Goal: Register for event/course

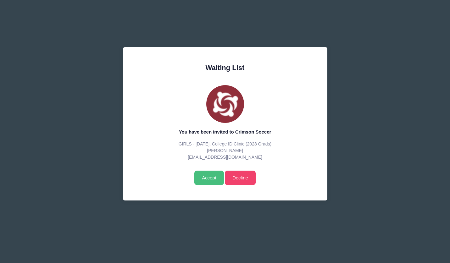
click at [208, 177] on input "Accept" at bounding box center [208, 178] width 29 height 14
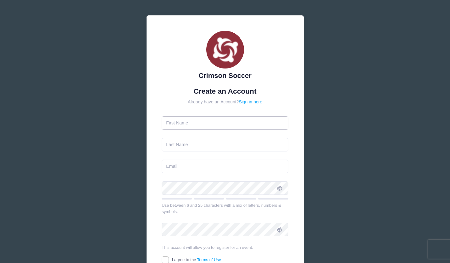
click at [196, 119] on input "text" at bounding box center [225, 123] width 127 height 14
type input "[PERSON_NAME]"
click at [176, 144] on input "text" at bounding box center [225, 145] width 127 height 14
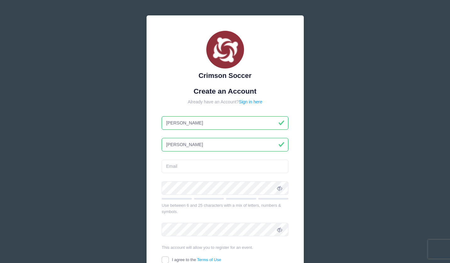
type input "[PERSON_NAME]"
click at [177, 169] on input "email" at bounding box center [225, 167] width 127 height 14
type input "[EMAIL_ADDRESS][DOMAIN_NAME]"
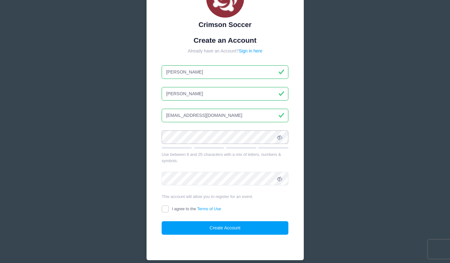
scroll to position [51, 0]
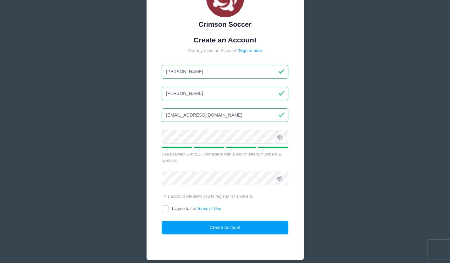
click at [277, 138] on icon at bounding box center [279, 137] width 5 height 5
click at [165, 210] on input "I agree to the Terms of Use" at bounding box center [165, 208] width 7 height 7
checkbox input "true"
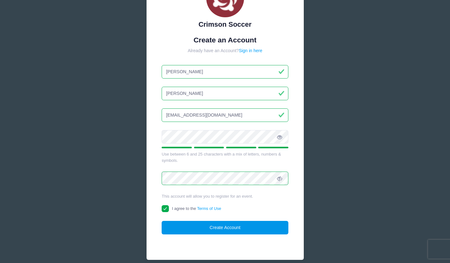
click at [188, 229] on button "Create Account" at bounding box center [225, 228] width 127 height 14
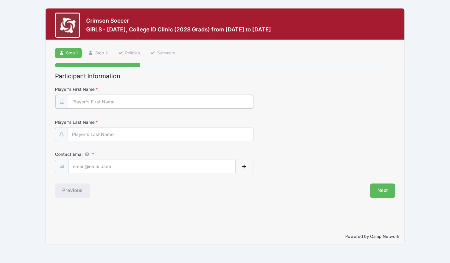
click at [95, 102] on input "Player's First Name" at bounding box center [160, 102] width 185 height 14
type input "[PERSON_NAME]"
click at [91, 135] on input "Player's Last Name" at bounding box center [160, 134] width 185 height 14
type input "[PERSON_NAME]"
click at [82, 165] on input "Contact Email" at bounding box center [152, 166] width 166 height 14
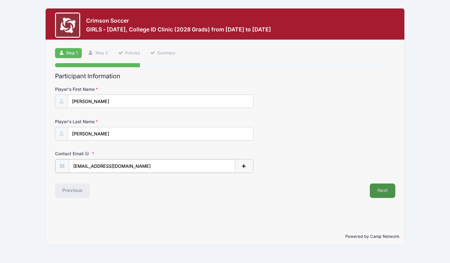
type input "[EMAIL_ADDRESS][DOMAIN_NAME]"
click at [375, 189] on button "Next" at bounding box center [382, 190] width 25 height 14
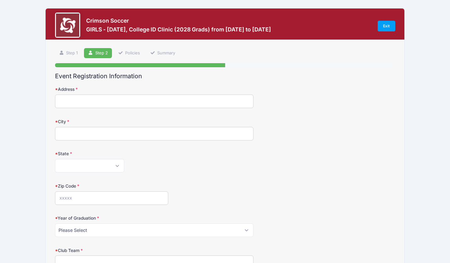
click at [193, 100] on input "Address" at bounding box center [154, 102] width 198 height 14
type input "1139 Cotswald Ct"
type input "Sunnyvale"
select select "CA"
type input "94087"
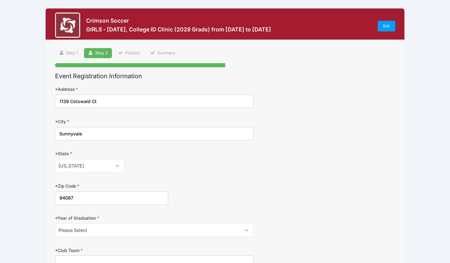
type input "addison bartell"
type input "(408) 599-9058"
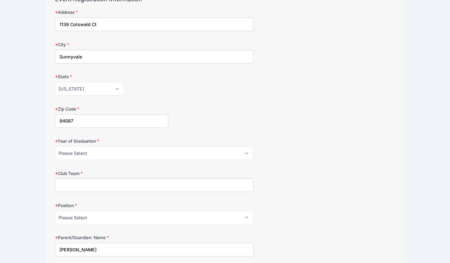
scroll to position [79, 0]
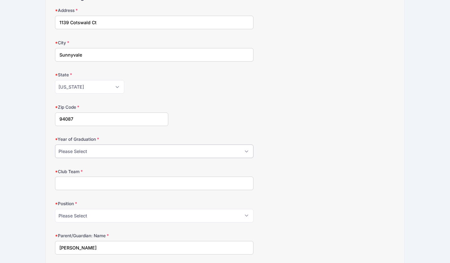
click at [112, 154] on select "Please Select 2025 2026 2027 2028 2029 2030 2031" at bounding box center [154, 152] width 198 height 14
select select "2026"
click at [55, 145] on select "Please Select 2025 2026 2027 2028 2029 2030 2031" at bounding box center [154, 152] width 198 height 14
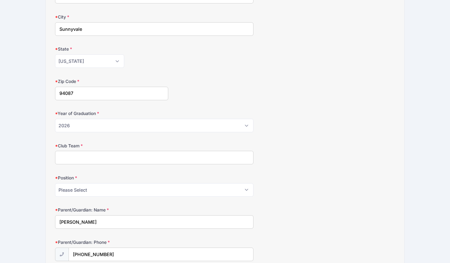
click at [116, 158] on input "Club Team" at bounding box center [154, 158] width 198 height 14
type input "De Anza Force 08G"
click at [92, 187] on select "Please Select GK Def Mid Fwd" at bounding box center [154, 190] width 198 height 14
select select "GK"
click at [55, 183] on select "Please Select GK Def Mid Fwd" at bounding box center [154, 190] width 198 height 14
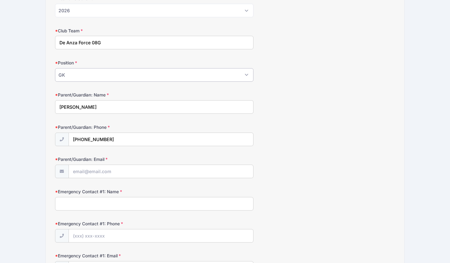
scroll to position [246, 0]
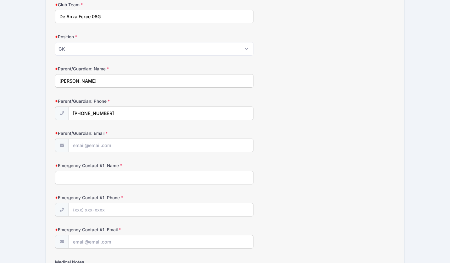
drag, startPoint x: 97, startPoint y: 81, endPoint x: 42, endPoint y: 82, distance: 55.1
click at [42, 82] on div "Crimson Soccer GIRLS - October 11, College ID Clinic (2028 Grads) from 10/11 to…" at bounding box center [224, 128] width 431 height 749
type input "Jennifer Bartell"
drag, startPoint x: 113, startPoint y: 113, endPoint x: 87, endPoint y: 113, distance: 26.1
click at [87, 113] on input "(408) 599-9058" at bounding box center [161, 114] width 184 height 14
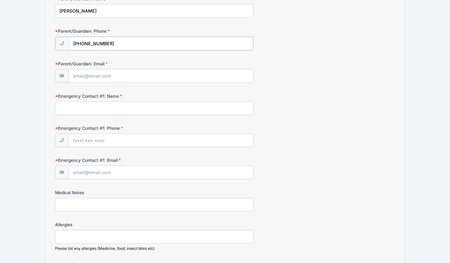
scroll to position [316, 0]
type input "(408) 313-4187"
click at [96, 75] on input "Parent/Guardian: Email" at bounding box center [161, 76] width 184 height 14
drag, startPoint x: 102, startPoint y: 74, endPoint x: 53, endPoint y: 74, distance: 49.4
click at [53, 74] on div "Step 2 /7 Step 1 Step 2 Policies Summary Participant Information Player's First…" at bounding box center [225, 66] width 359 height 684
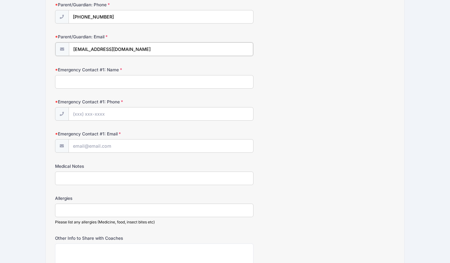
scroll to position [348, 0]
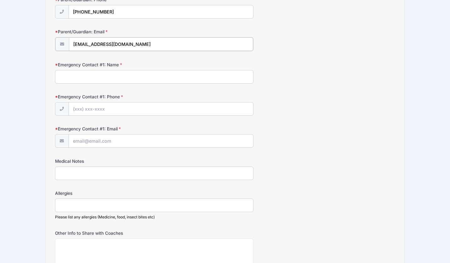
type input "teambartell@yahoo.com"
click at [93, 75] on input "Emergency Contact #1: Name" at bounding box center [154, 77] width 198 height 14
type input "Scott Bartell"
click at [180, 110] on input "Emergency Contact #1: Phone" at bounding box center [161, 109] width 184 height 14
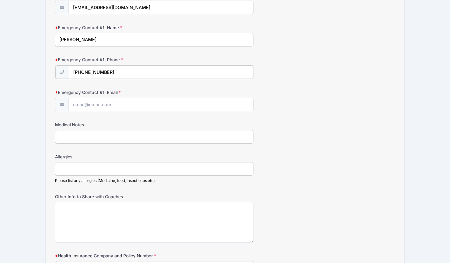
scroll to position [391, 0]
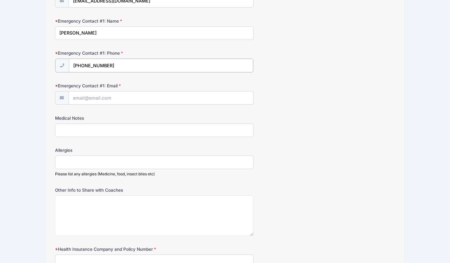
type input "(408) 313-0486"
click at [155, 88] on label "Emergency Contact #1: Email" at bounding box center [112, 85] width 114 height 6
click at [155, 91] on input "Emergency Contact #1: Email" at bounding box center [161, 98] width 185 height 14
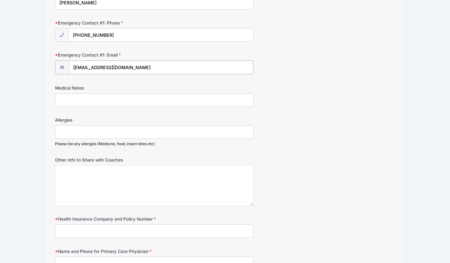
scroll to position [426, 0]
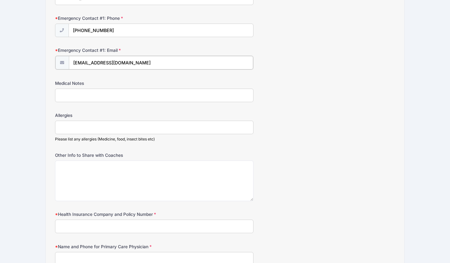
type input "scottbartell@gmail.com"
click at [124, 90] on input "Medical Notes" at bounding box center [154, 95] width 198 height 14
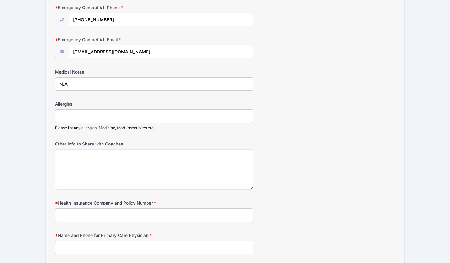
scroll to position [438, 0]
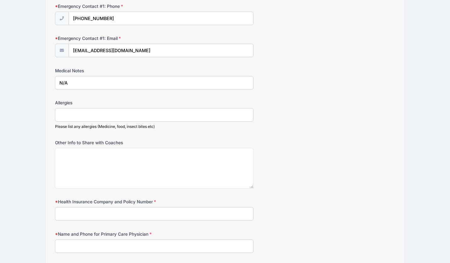
type input "N/A"
click at [99, 114] on input "Allergies" at bounding box center [154, 115] width 198 height 14
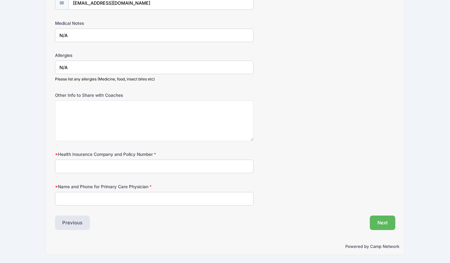
type input "N/A"
click at [134, 171] on input "Health Insurance Company and Policy Number" at bounding box center [154, 167] width 198 height 14
type input "Aetna W1566 70526"
click at [102, 202] on input "Name and Phone for Primary Care Physician" at bounding box center [154, 199] width 198 height 14
click at [149, 186] on label "Name and Phone for Primary Care Physician" at bounding box center [112, 187] width 114 height 6
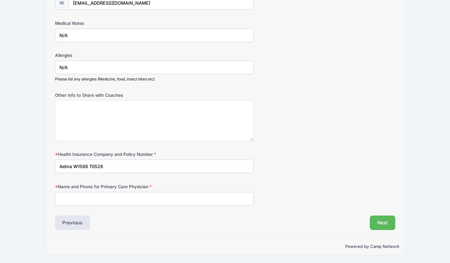
click at [149, 192] on input "Name and Phone for Primary Care Physician" at bounding box center [154, 199] width 198 height 14
click at [388, 224] on button "Next" at bounding box center [382, 223] width 25 height 14
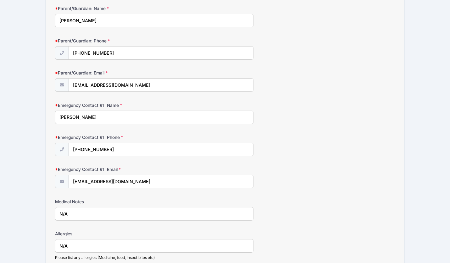
scroll to position [0, 0]
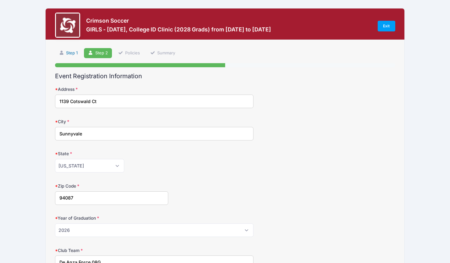
click at [74, 48] on link "Step 1" at bounding box center [68, 53] width 27 height 10
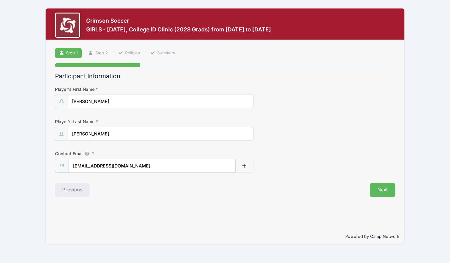
click at [328, 178] on div "Participant Information Player's First Name Addison Player's Last Name Bartell …" at bounding box center [225, 135] width 340 height 125
click at [385, 157] on div "Contact Email addisonbartell13@gmail.com" at bounding box center [225, 162] width 340 height 22
click at [382, 190] on button "Next" at bounding box center [382, 190] width 25 height 14
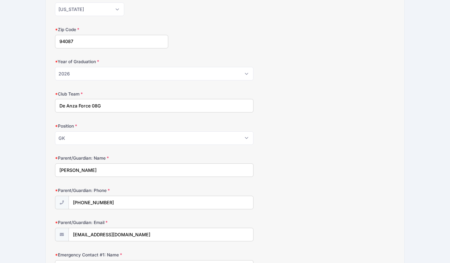
scroll to position [240, 0]
